Goal: Transaction & Acquisition: Purchase product/service

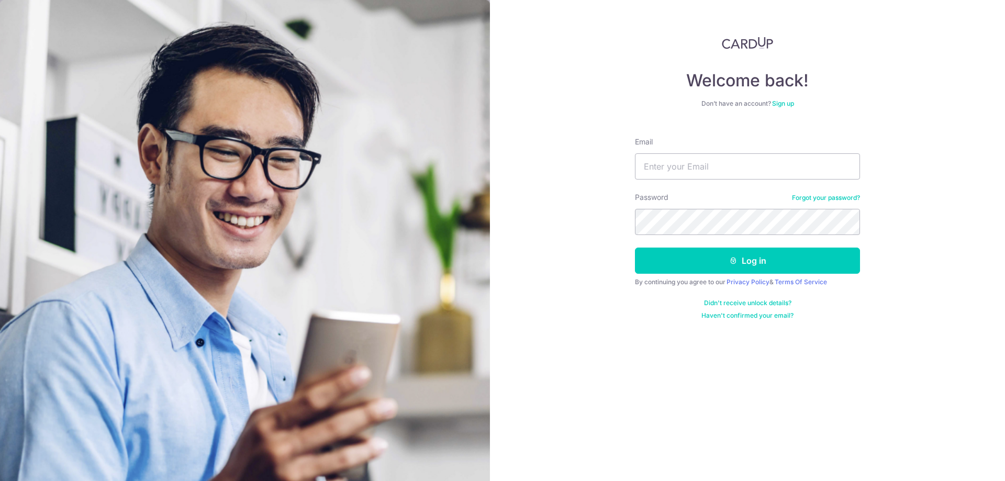
click at [735, 164] on input "Email" at bounding box center [747, 166] width 225 height 26
type input "stern.estelle78@gmail.com"
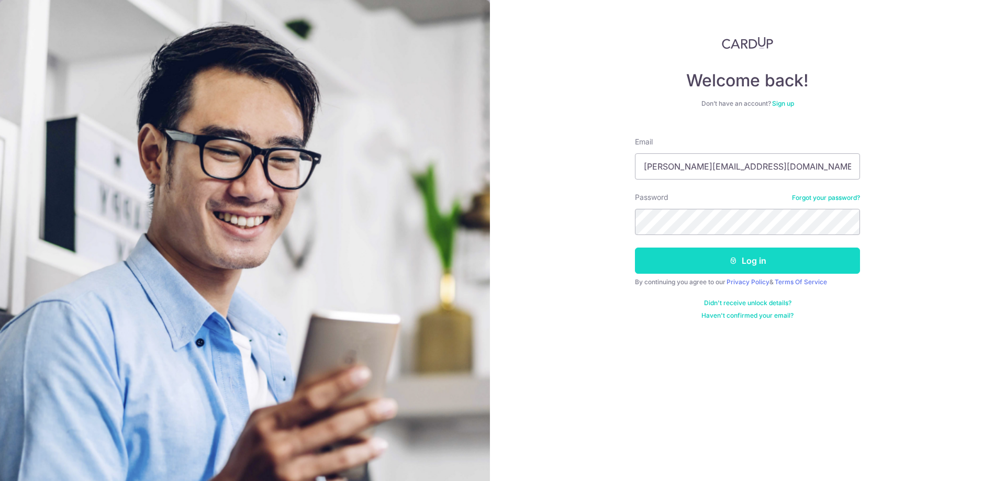
click at [731, 268] on button "Log in" at bounding box center [747, 261] width 225 height 26
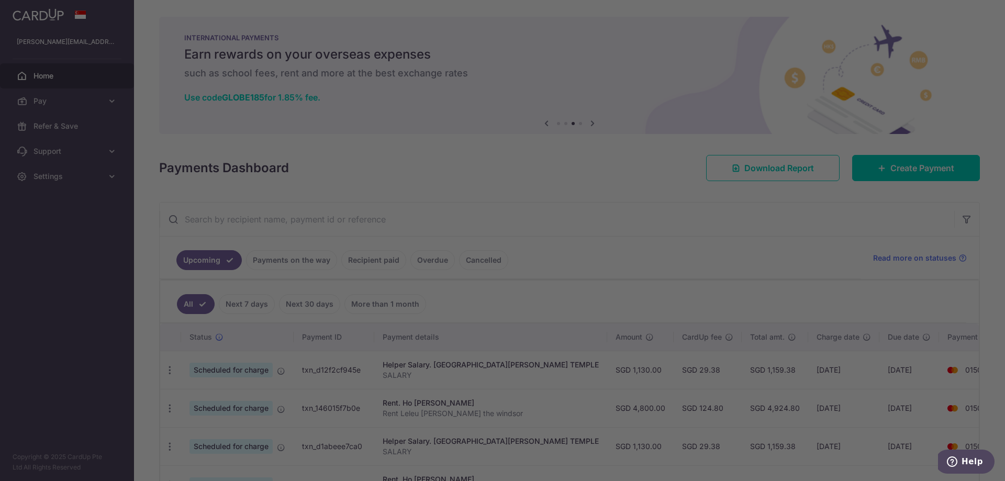
click at [690, 199] on div at bounding box center [507, 243] width 1015 height 486
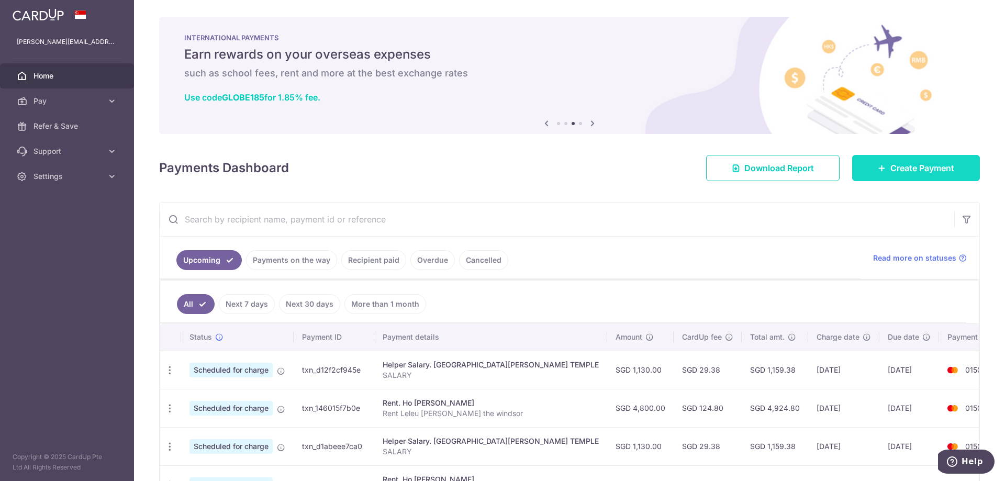
click at [910, 176] on link "Create Payment" at bounding box center [917, 168] width 128 height 26
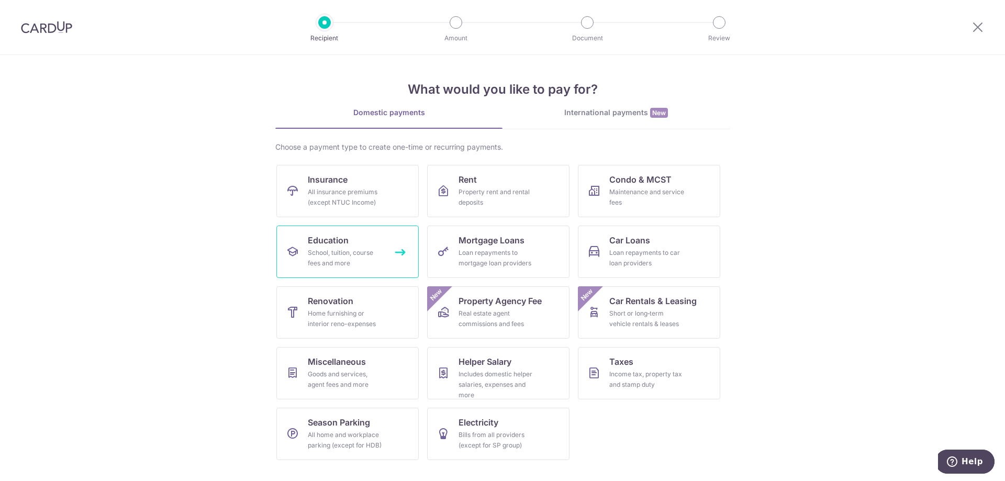
click at [331, 257] on div "School, tuition, course fees and more" at bounding box center [345, 258] width 75 height 21
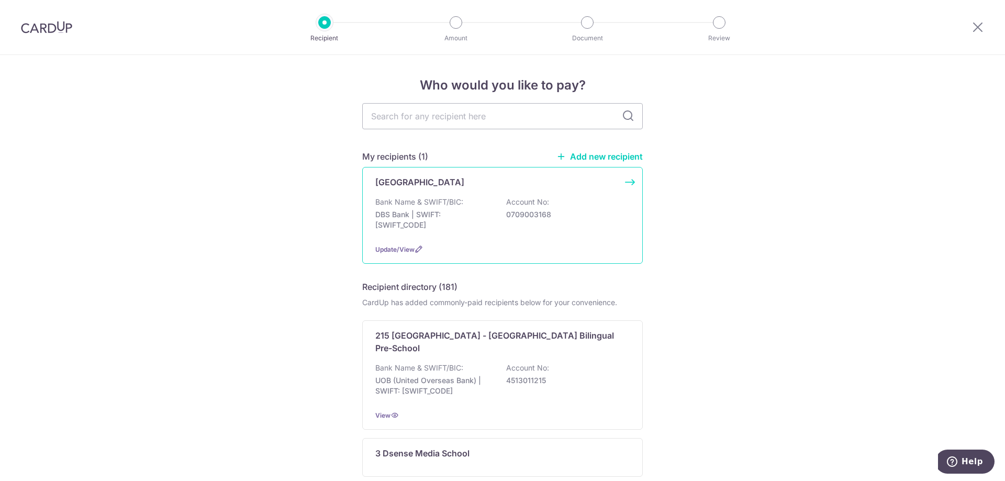
click at [506, 243] on div "Red School House Bank Name & SWIFT/BIC: DBS Bank | SWIFT: DBSSSGSGXXX Account N…" at bounding box center [502, 215] width 281 height 97
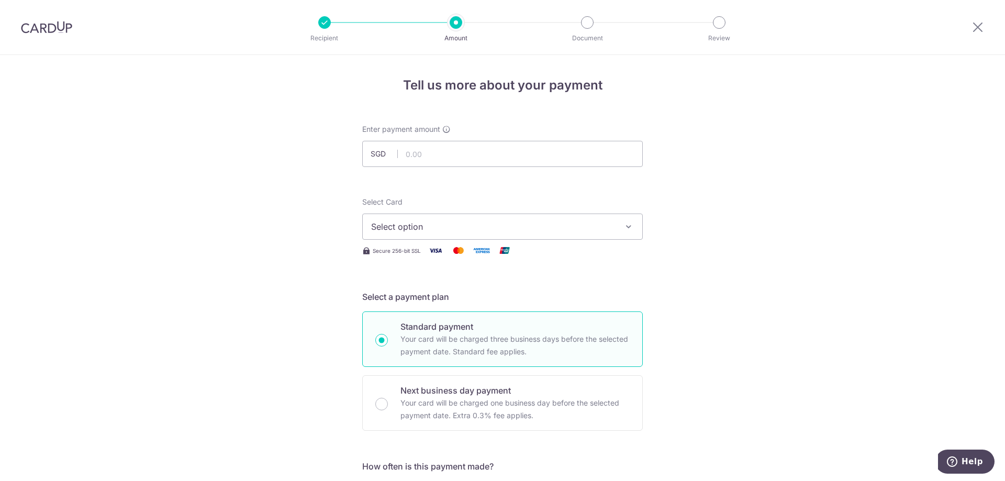
click at [414, 226] on span "Select option" at bounding box center [493, 226] width 244 height 13
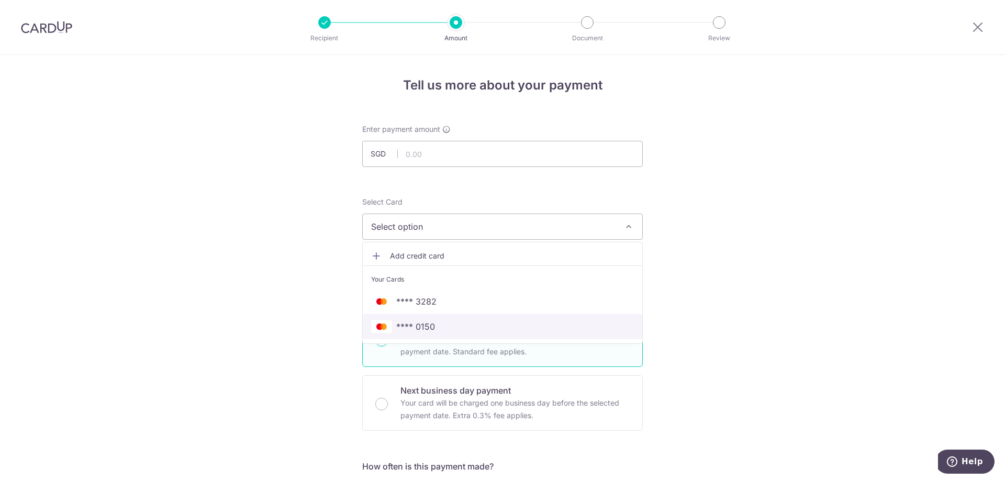
click at [420, 326] on span "**** 0150" at bounding box center [415, 326] width 39 height 13
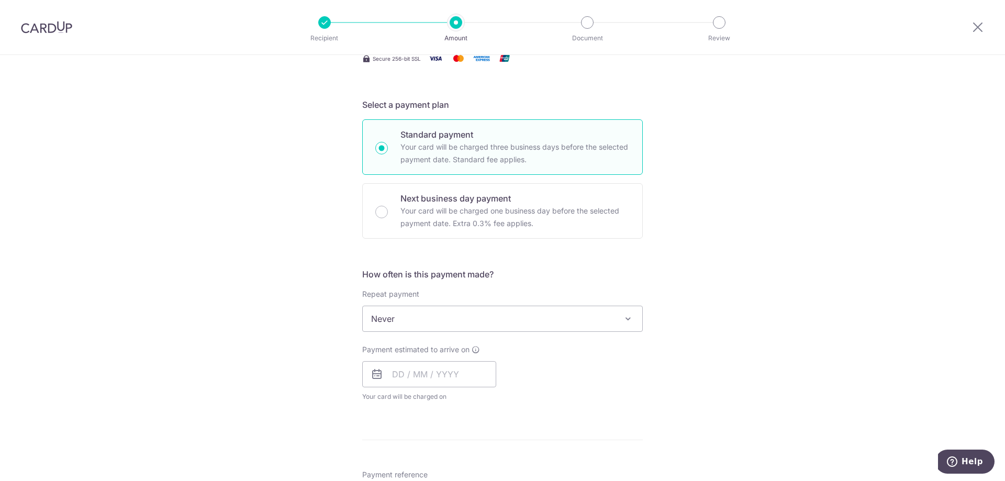
scroll to position [209, 0]
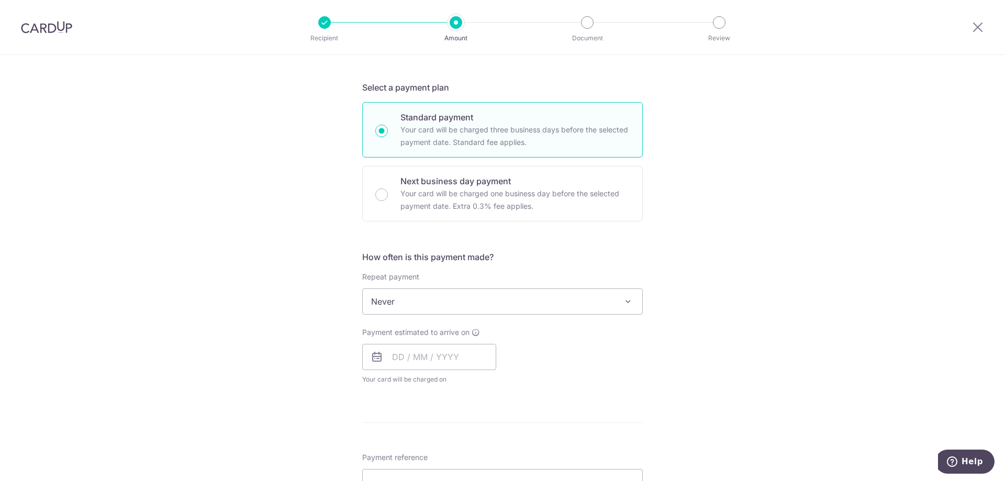
click at [450, 306] on span "Never" at bounding box center [503, 301] width 280 height 25
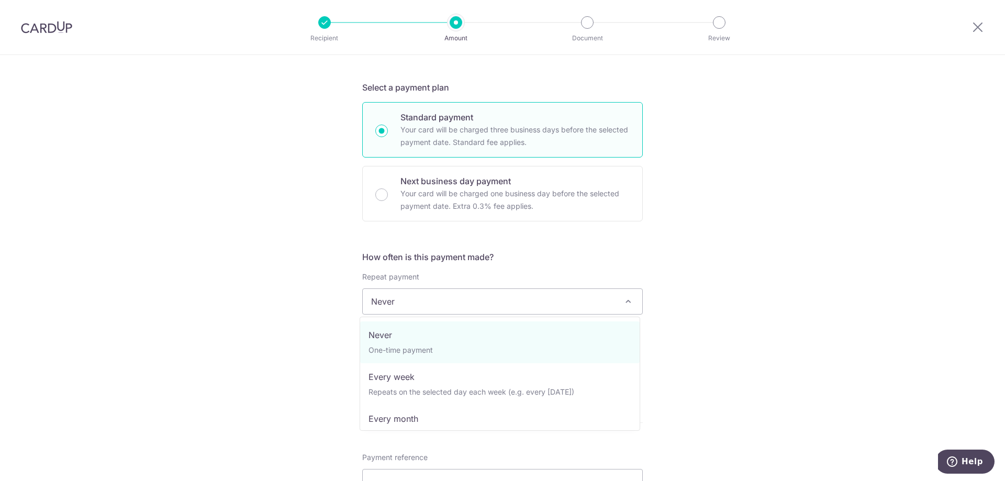
click at [450, 306] on span "Never" at bounding box center [503, 301] width 280 height 25
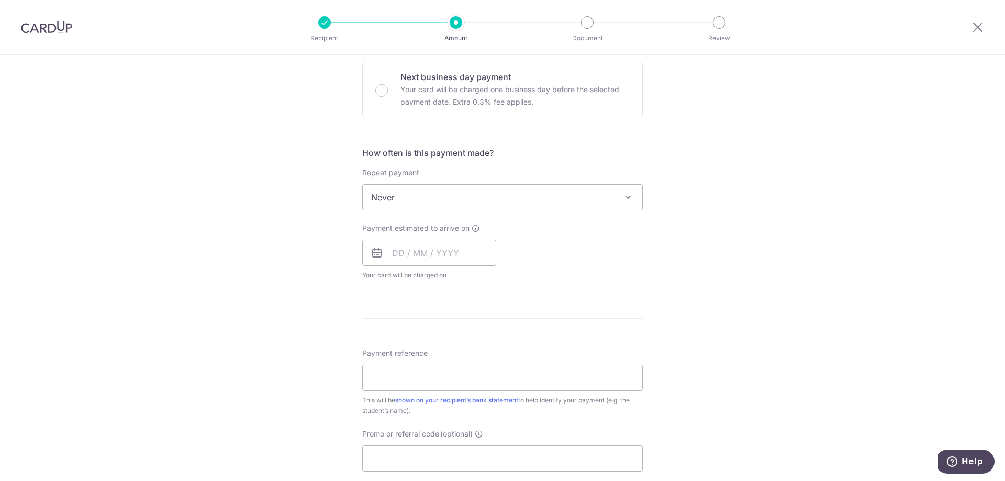
scroll to position [314, 0]
click at [428, 251] on input "text" at bounding box center [429, 252] width 134 height 26
click at [463, 367] on link "18" at bounding box center [467, 368] width 17 height 17
type input "[DATE]"
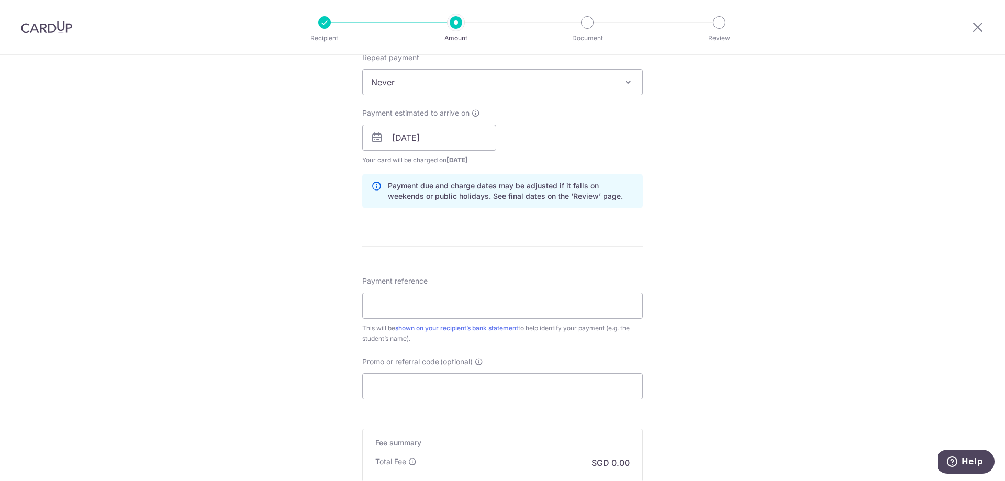
scroll to position [471, 0]
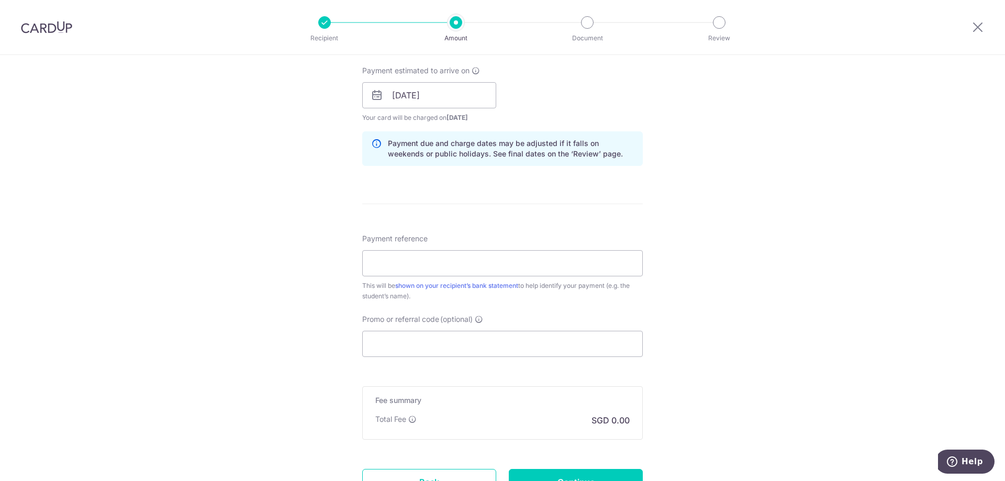
click at [420, 277] on div "Payment reference This will be shown on your recipient’s bank statement to help…" at bounding box center [502, 268] width 281 height 68
click at [419, 271] on input "Payment reference" at bounding box center [502, 263] width 281 height 26
type input "Thiago LELEU STERN SF"
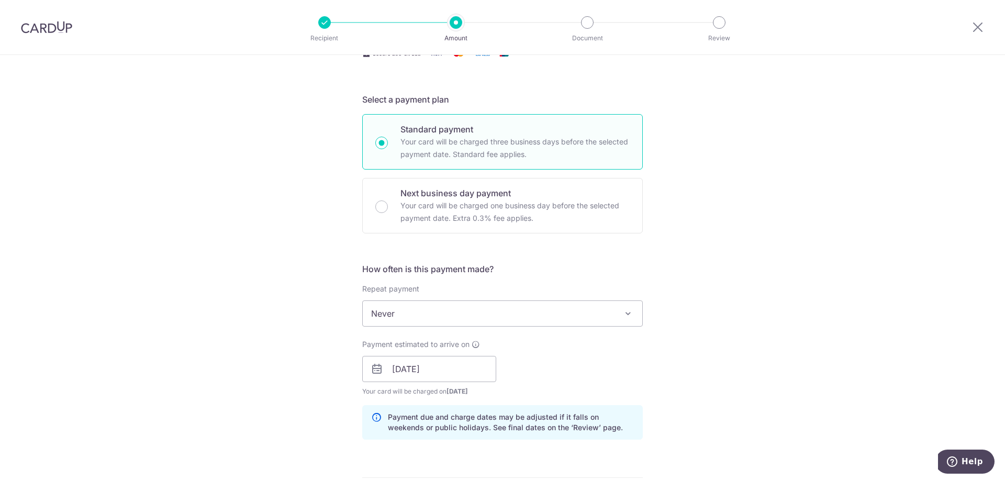
scroll to position [0, 0]
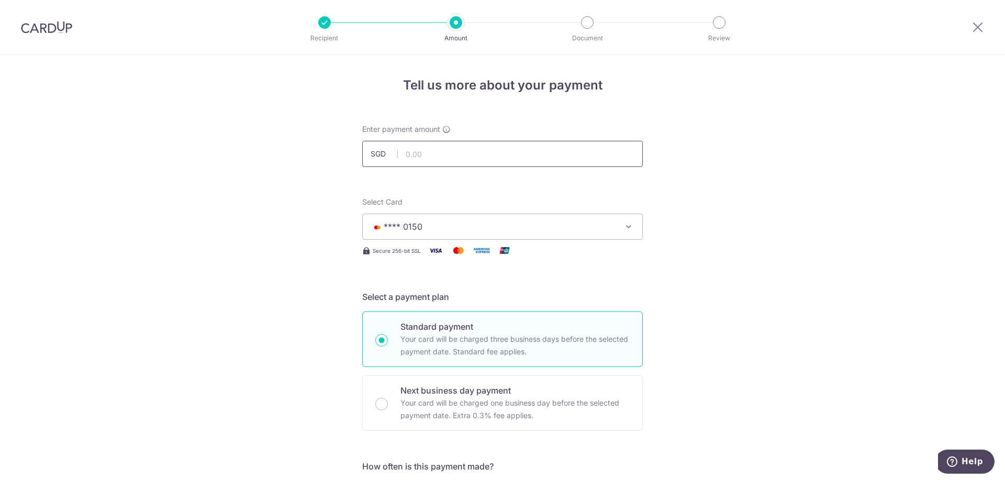
click at [419, 161] on input "text" at bounding box center [502, 154] width 281 height 26
type input "1,113.00"
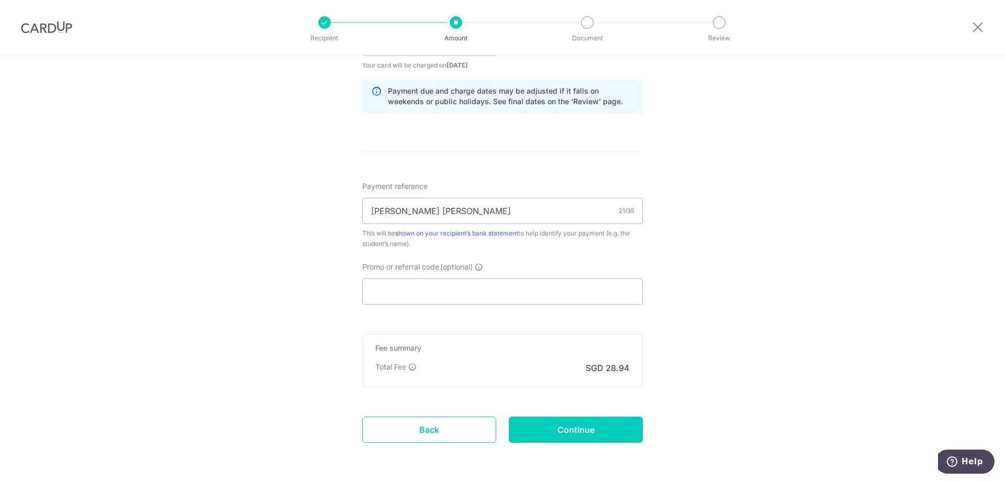
scroll to position [564, 0]
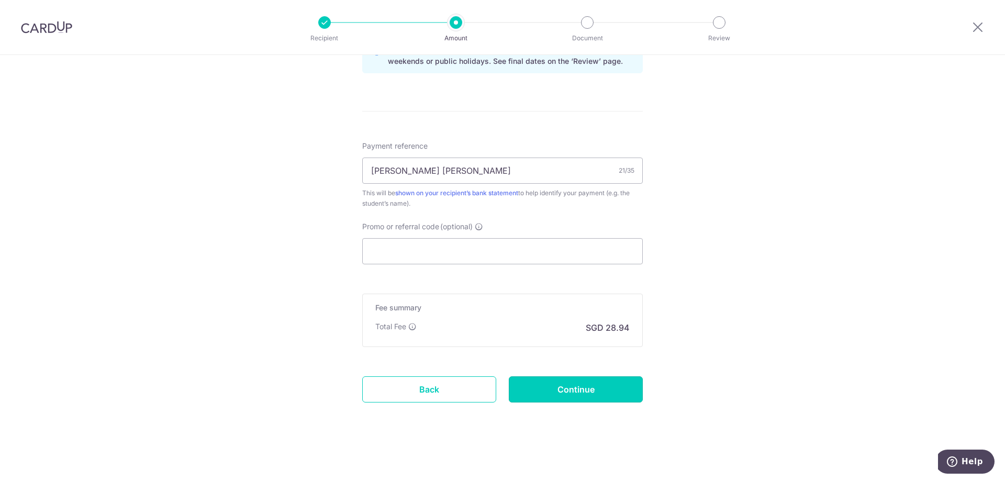
click at [577, 385] on input "Continue" at bounding box center [576, 390] width 134 height 26
type input "Create Schedule"
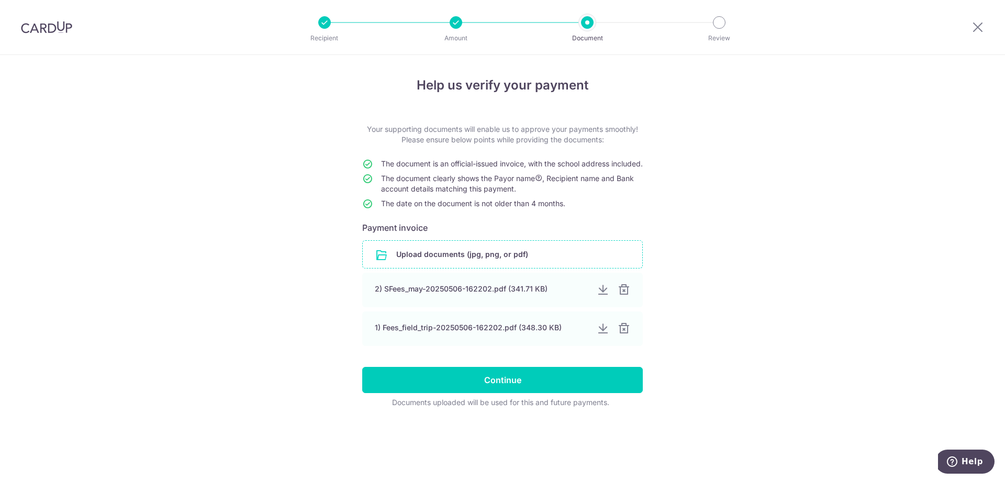
click at [472, 252] on input "file" at bounding box center [503, 254] width 280 height 27
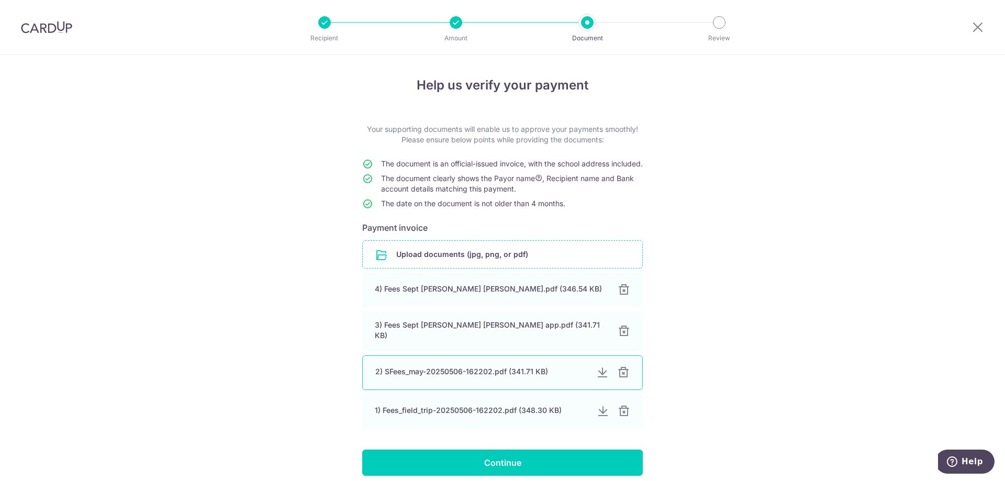
click at [623, 379] on div at bounding box center [623, 373] width 13 height 13
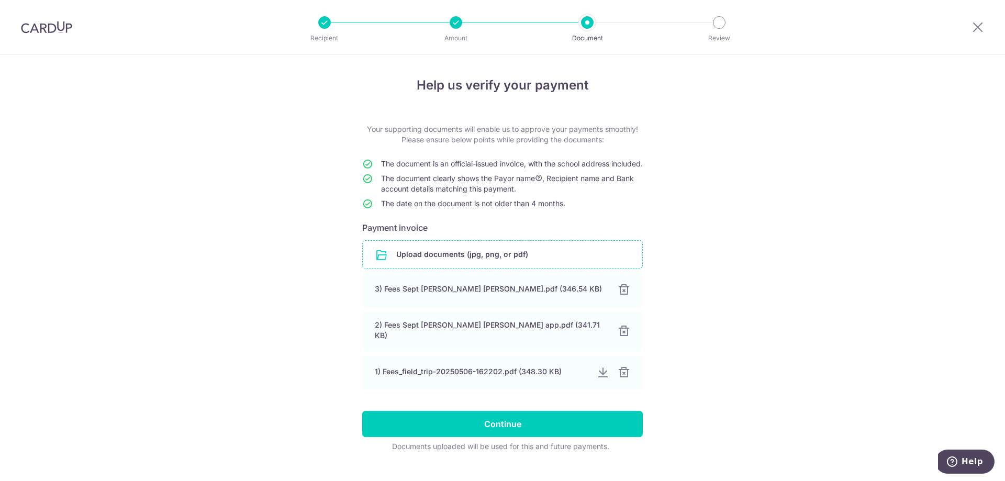
click at [623, 379] on div at bounding box center [624, 373] width 13 height 13
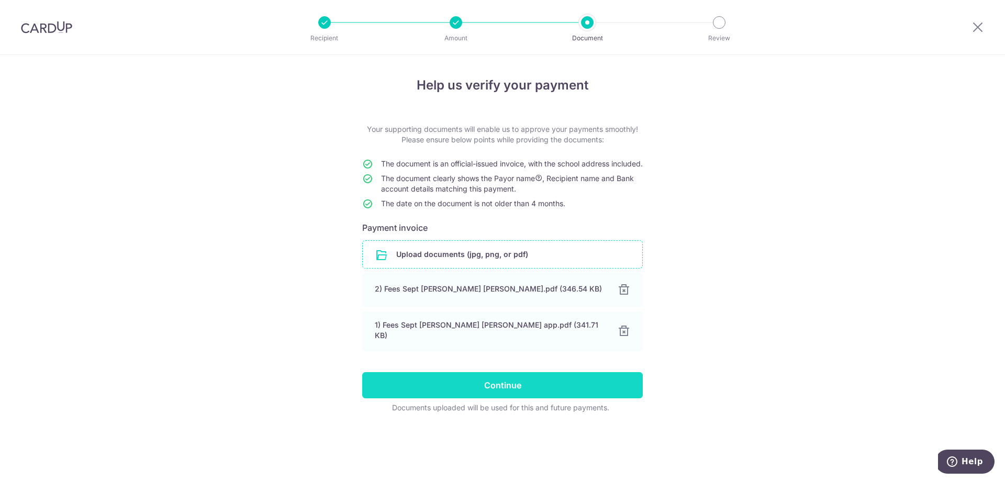
click at [430, 383] on input "Continue" at bounding box center [502, 385] width 281 height 26
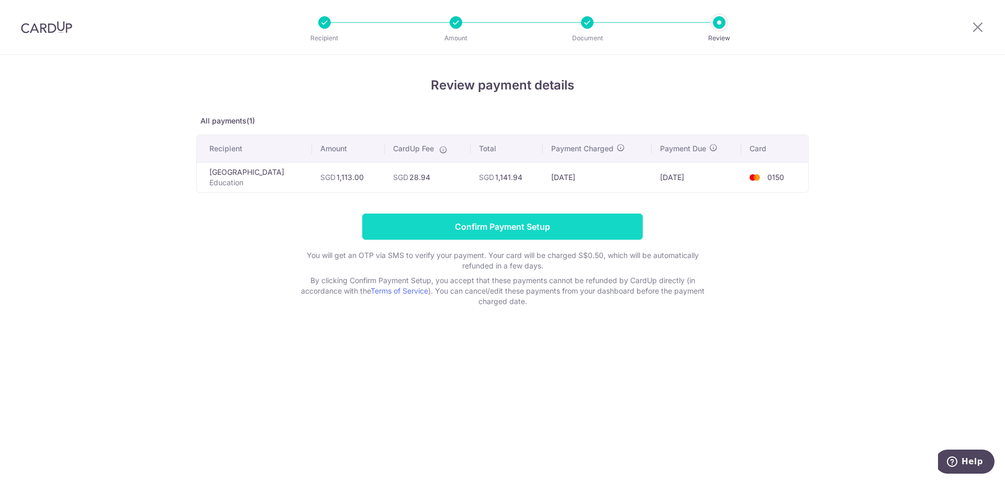
click at [594, 225] on input "Confirm Payment Setup" at bounding box center [502, 227] width 281 height 26
